Goal: Transaction & Acquisition: Purchase product/service

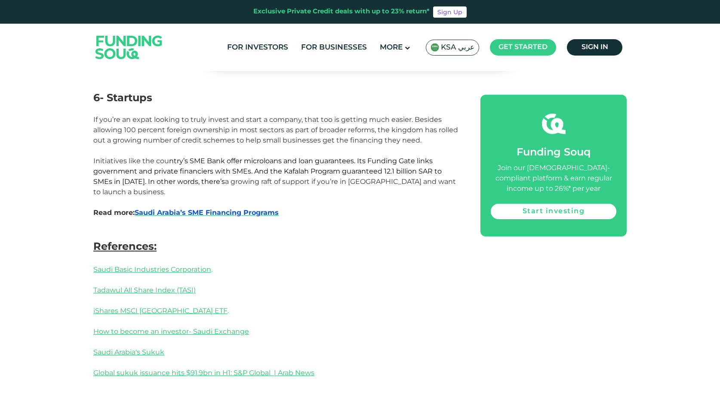
scroll to position [1591, 0]
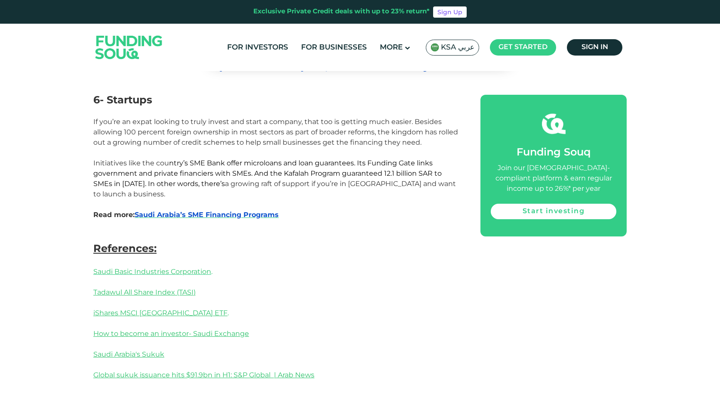
click at [130, 37] on img at bounding box center [129, 46] width 84 height 43
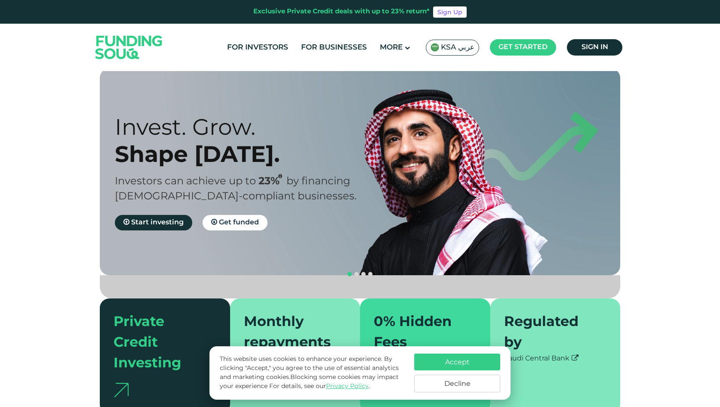
scroll to position [11, 0]
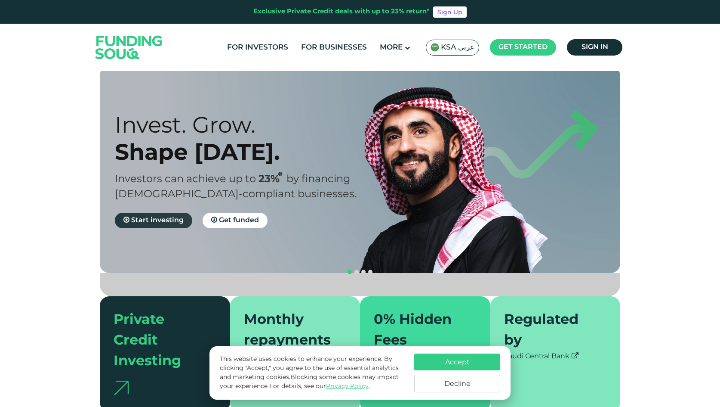
click at [153, 216] on link "Start investing" at bounding box center [153, 220] width 77 height 15
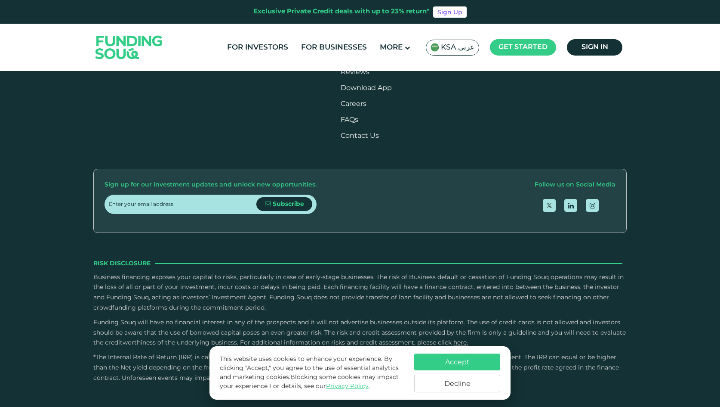
scroll to position [1031, 0]
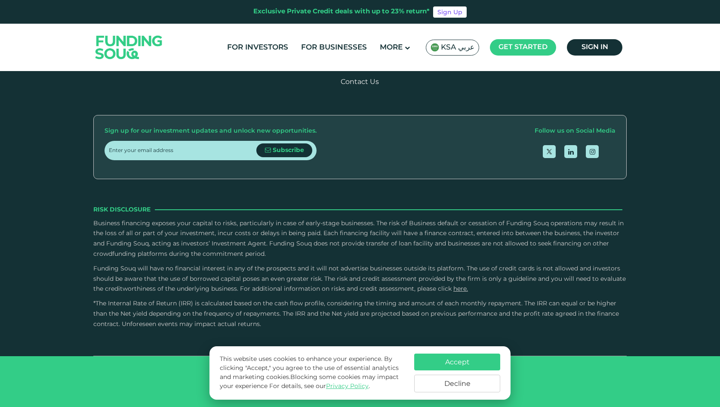
type tc-range-slider "4"
radio input "true"
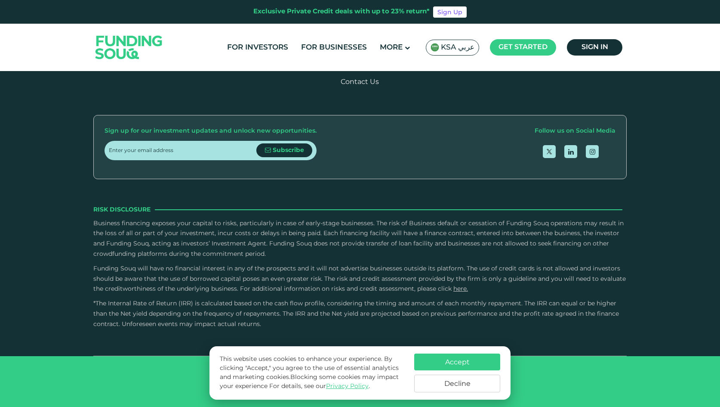
scroll to position [1771, 0]
click at [373, 14] on span "View Deal" at bounding box center [360, 10] width 36 height 6
